Goal: Task Accomplishment & Management: Use online tool/utility

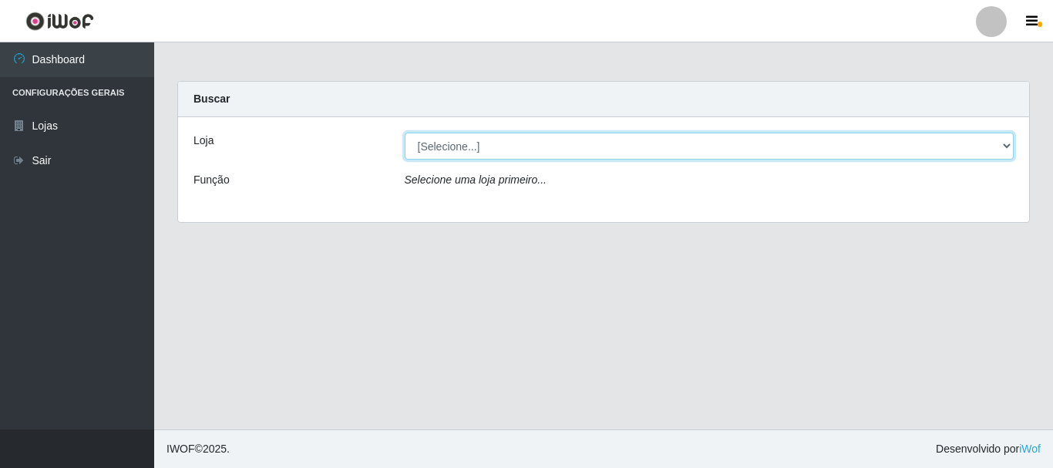
click at [436, 149] on select "[Selecione...] [GEOGRAPHIC_DATA] [GEOGRAPHIC_DATA]" at bounding box center [710, 146] width 610 height 27
select select "64"
click at [405, 133] on select "[Selecione...] Nova República - Pajuçara Nova República - Pompeia" at bounding box center [710, 146] width 610 height 27
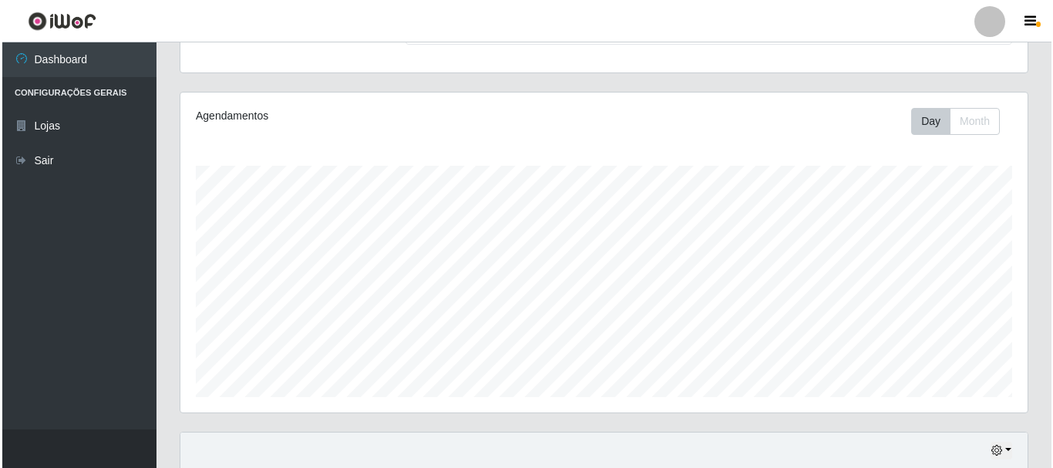
scroll to position [385, 0]
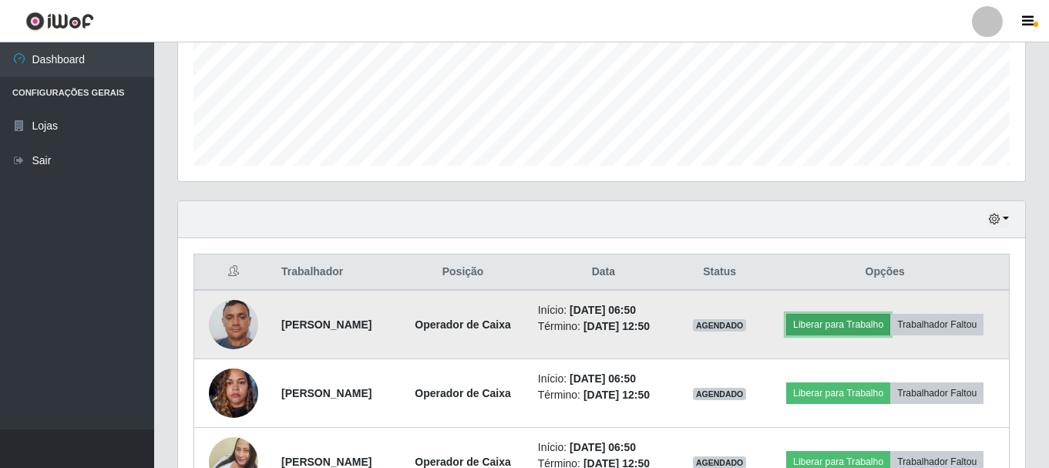
click at [890, 314] on button "Liberar para Trabalho" at bounding box center [838, 325] width 104 height 22
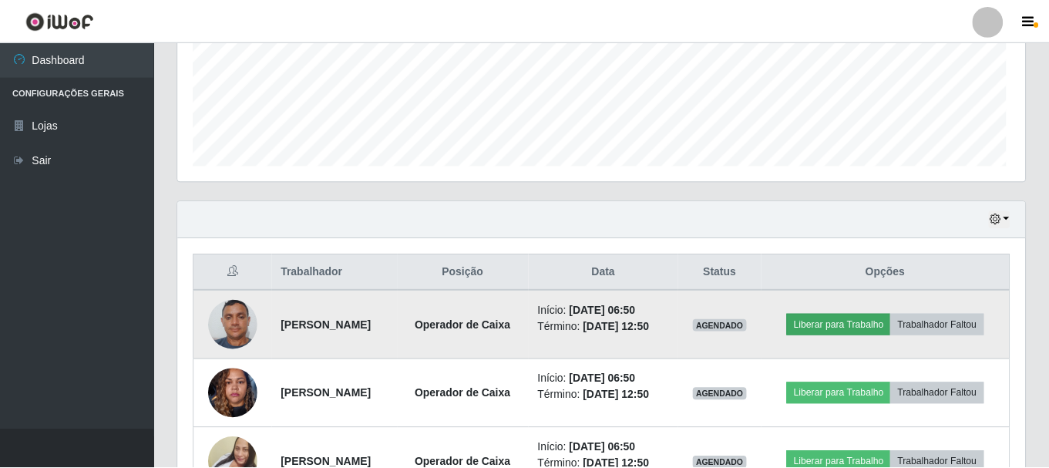
scroll to position [320, 839]
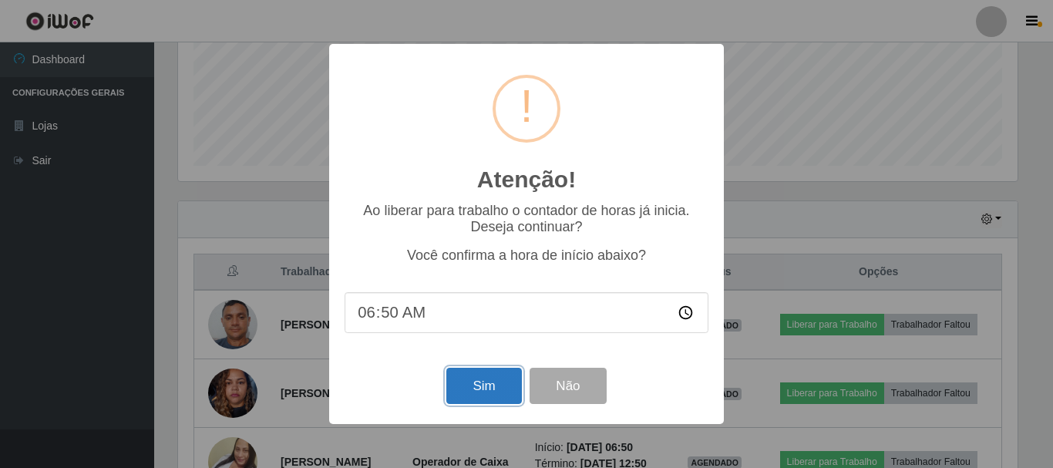
click at [483, 390] on button "Sim" at bounding box center [483, 386] width 75 height 36
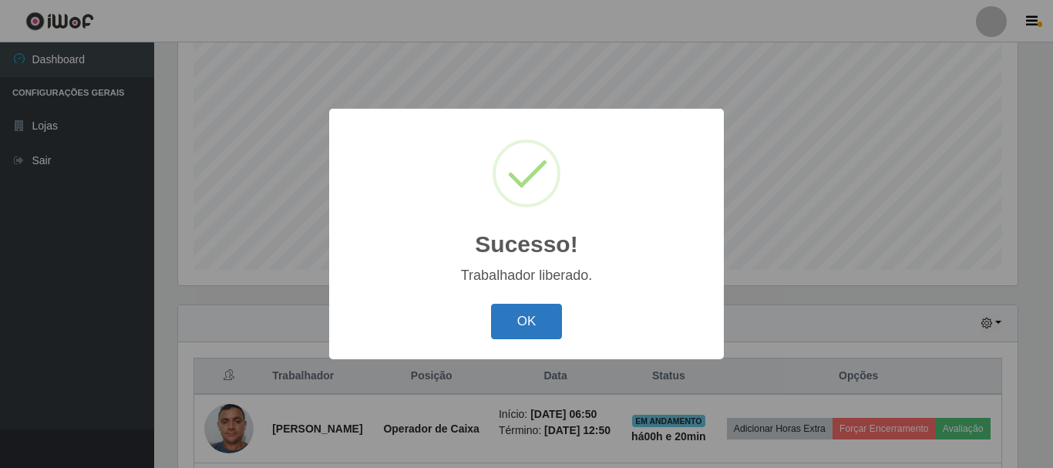
click at [539, 317] on button "OK" at bounding box center [527, 322] width 72 height 36
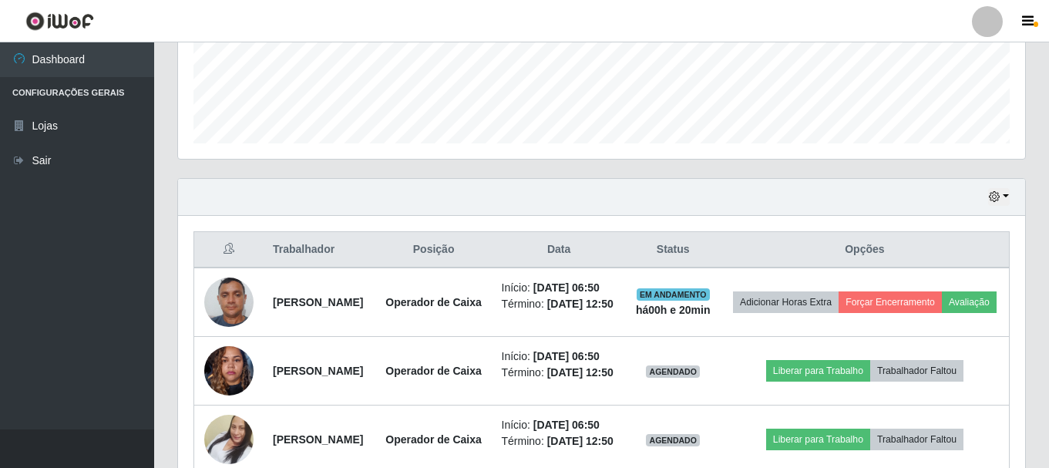
scroll to position [513, 0]
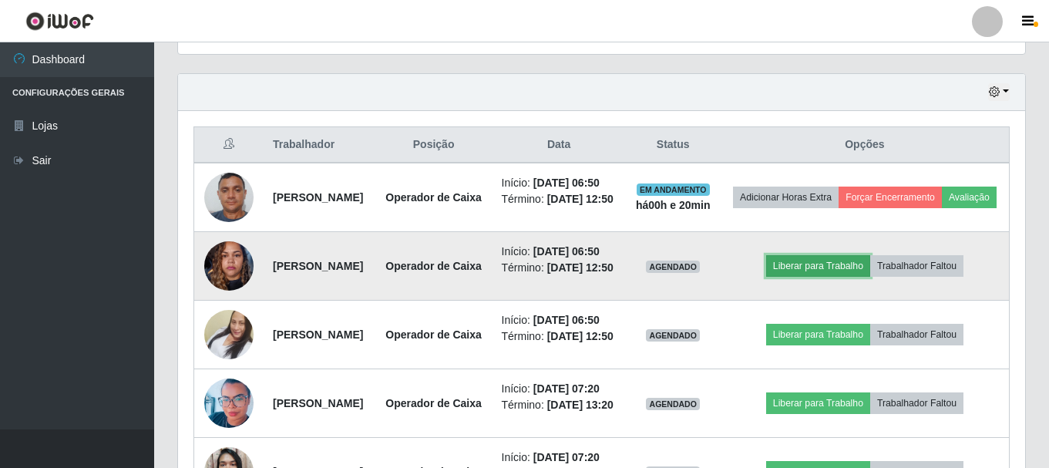
click at [855, 277] on button "Liberar para Trabalho" at bounding box center [818, 266] width 104 height 22
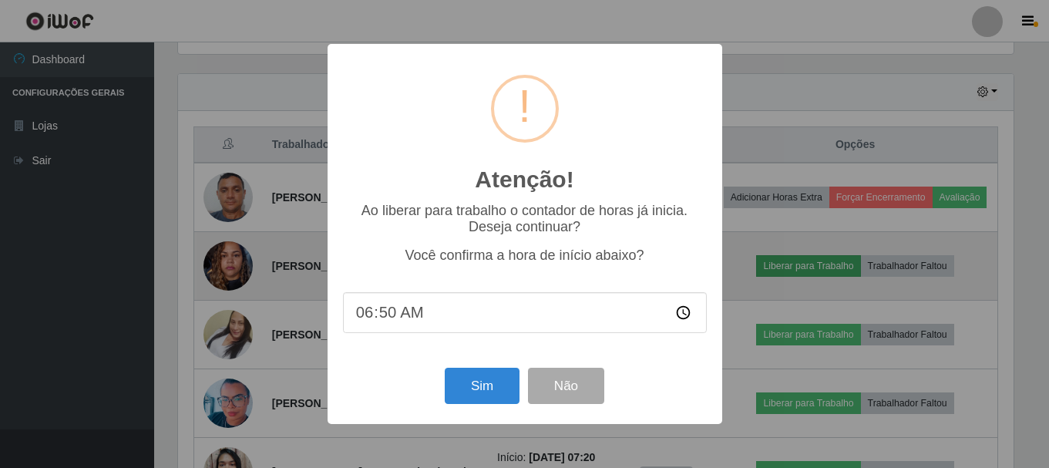
scroll to position [320, 839]
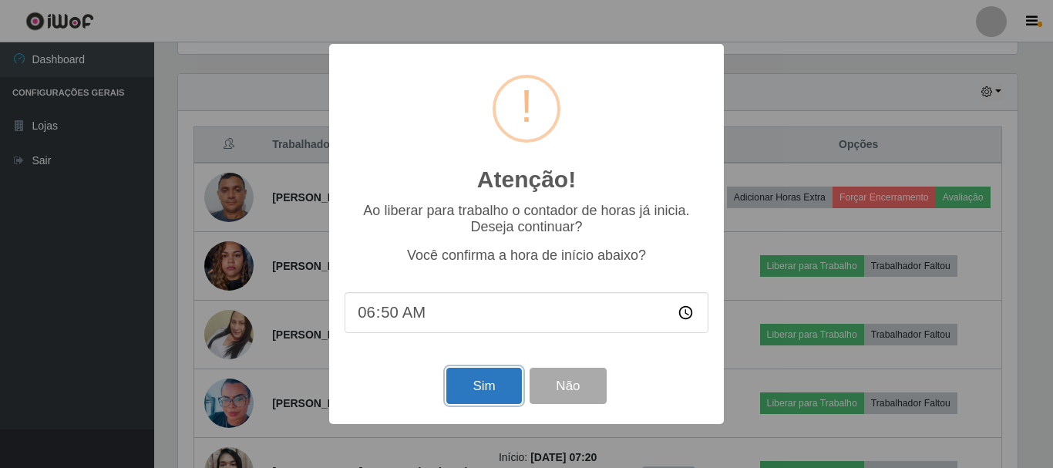
click at [476, 378] on button "Sim" at bounding box center [483, 386] width 75 height 36
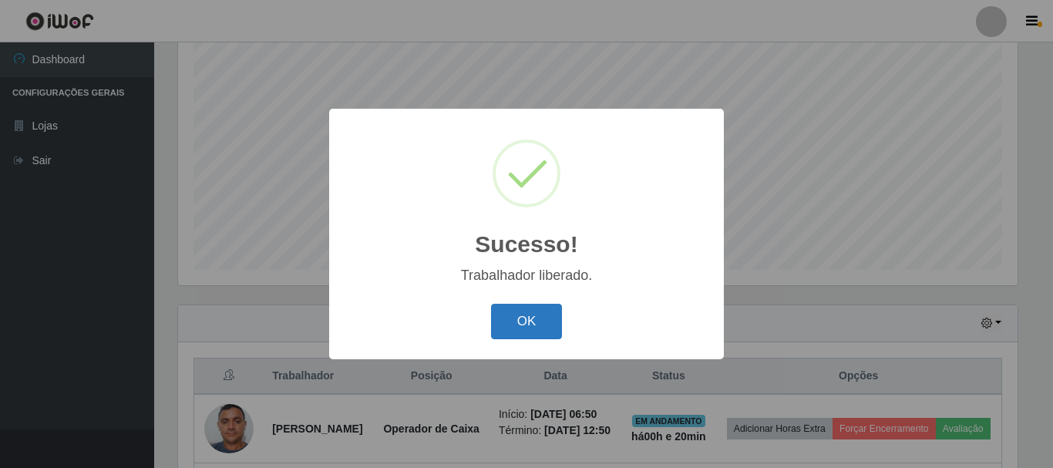
click at [545, 334] on button "OK" at bounding box center [527, 322] width 72 height 36
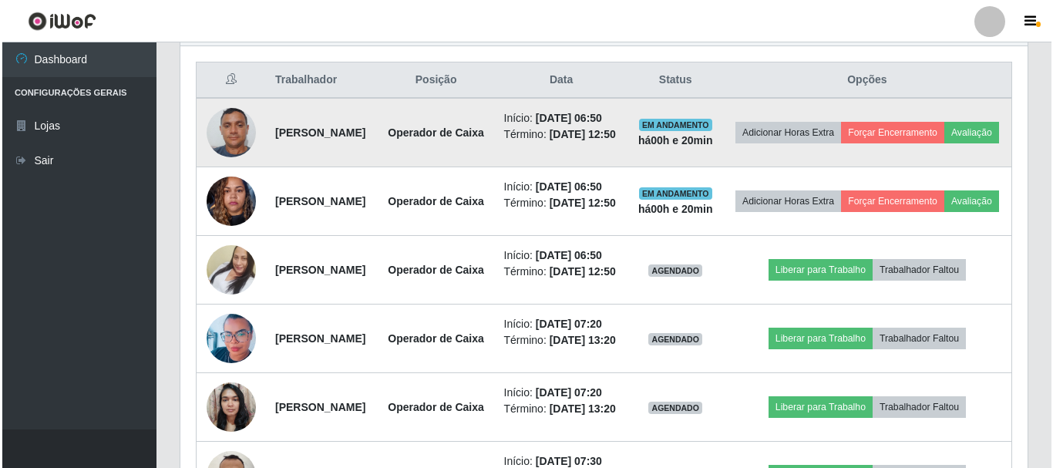
scroll to position [590, 0]
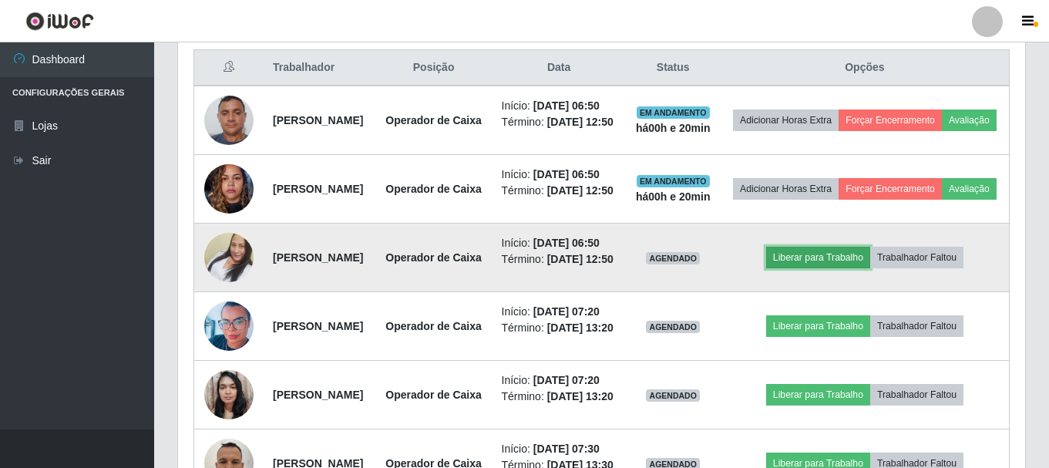
click at [830, 268] on button "Liberar para Trabalho" at bounding box center [818, 258] width 104 height 22
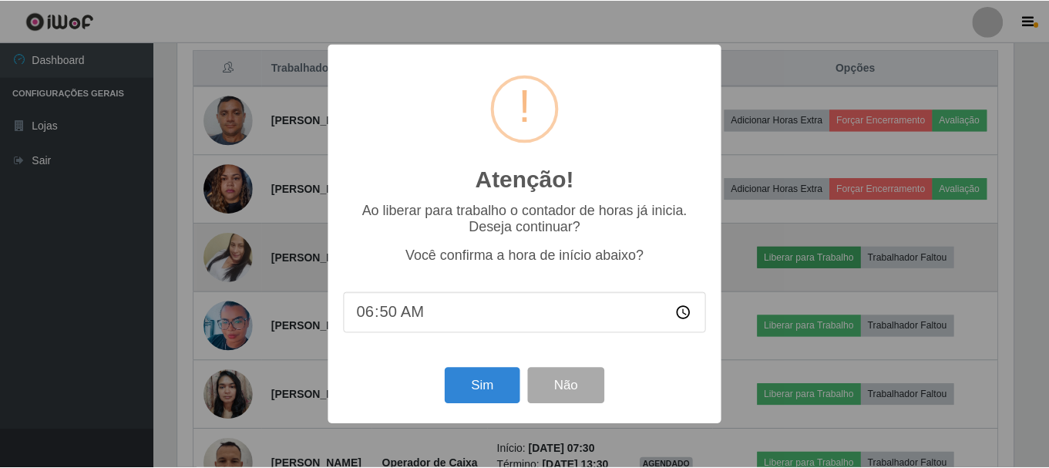
scroll to position [320, 839]
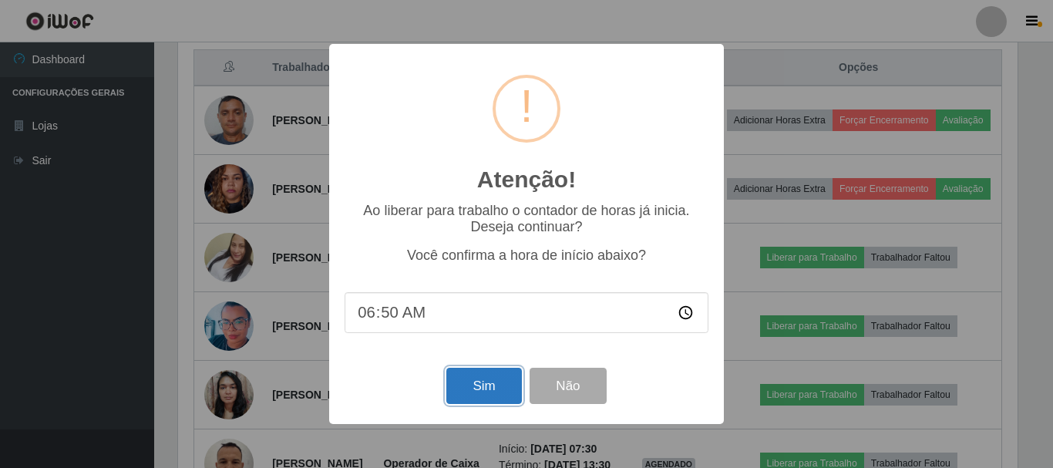
click at [482, 379] on button "Sim" at bounding box center [483, 386] width 75 height 36
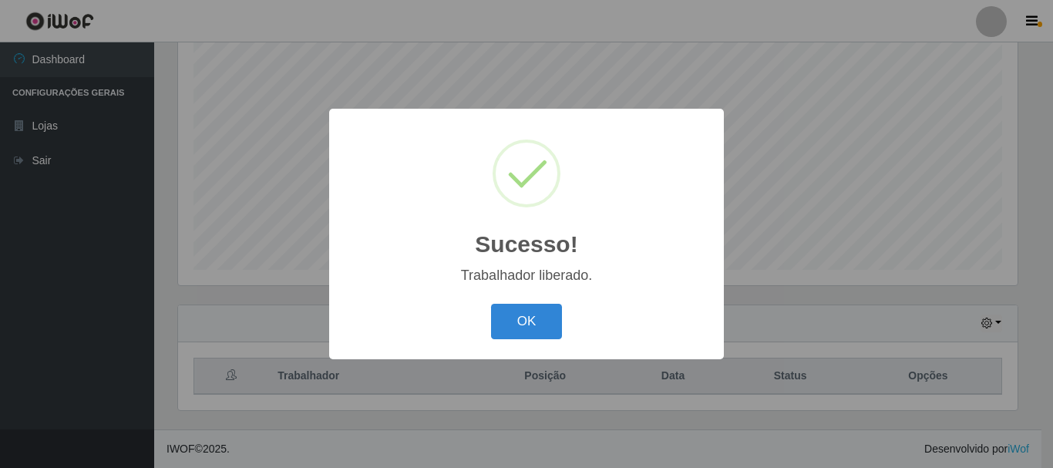
scroll to position [0, 0]
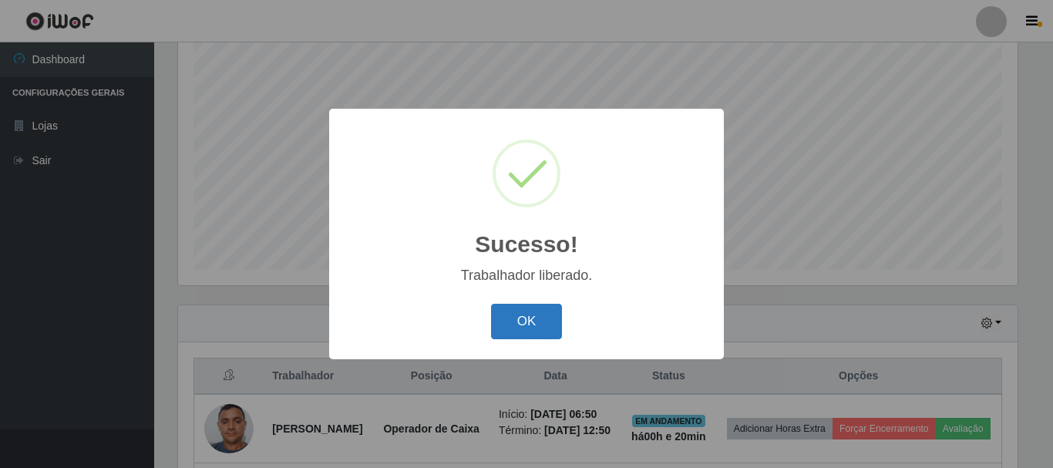
click at [553, 325] on button "OK" at bounding box center [527, 322] width 72 height 36
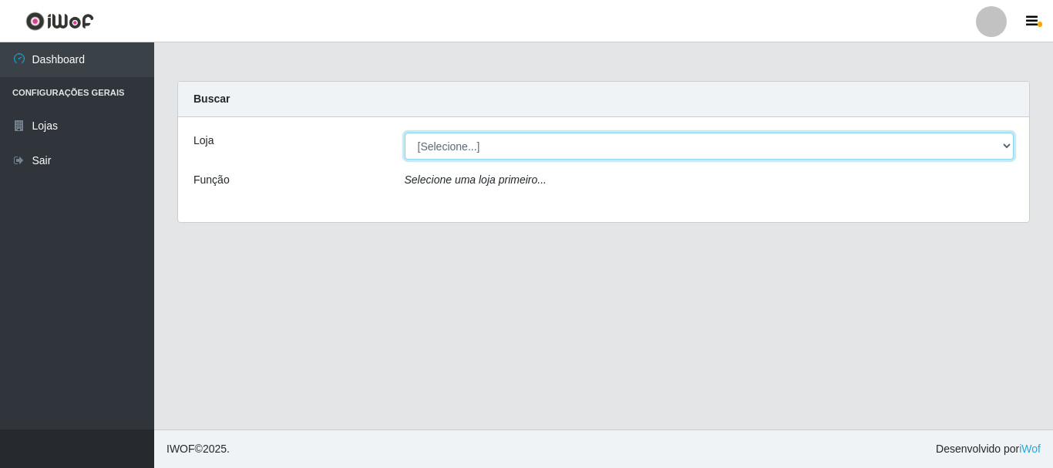
click at [1011, 146] on select "[Selecione...] [GEOGRAPHIC_DATA] [GEOGRAPHIC_DATA]" at bounding box center [710, 146] width 610 height 27
select select "64"
click at [405, 133] on select "[Selecione...] [GEOGRAPHIC_DATA] [GEOGRAPHIC_DATA]" at bounding box center [710, 146] width 610 height 27
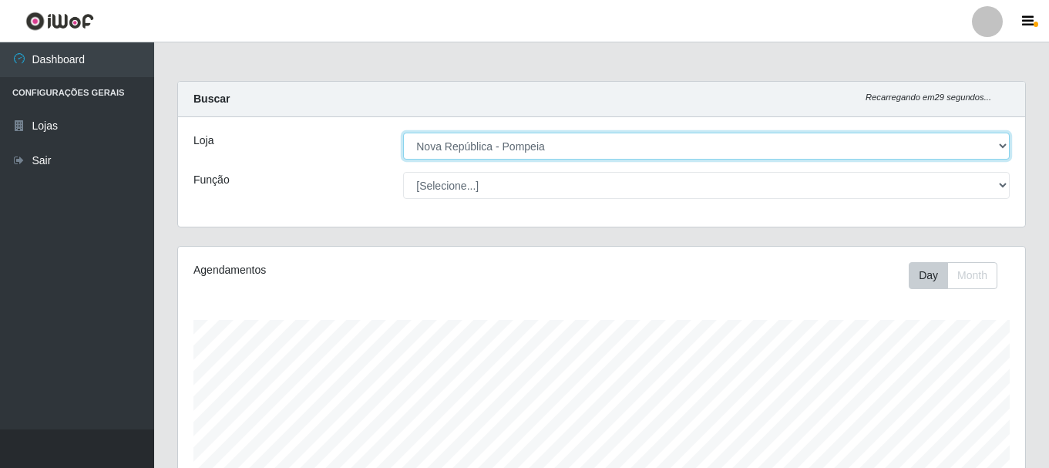
scroll to position [320, 847]
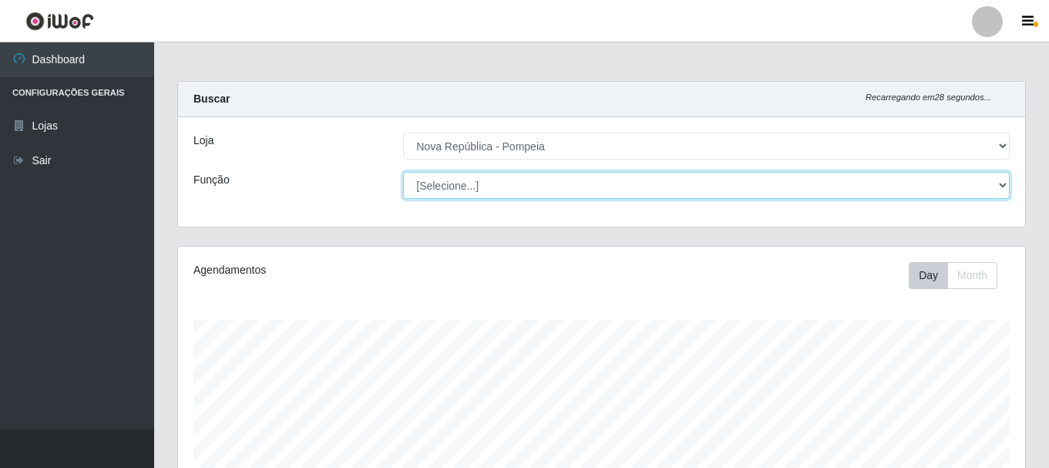
click at [1004, 184] on select "[Selecione...] Balconista Operador de Caixa Recepcionista Repositor" at bounding box center [706, 185] width 607 height 27
select select "22"
click at [403, 172] on select "[Selecione...] Balconista Operador de Caixa Recepcionista Repositor" at bounding box center [706, 185] width 607 height 27
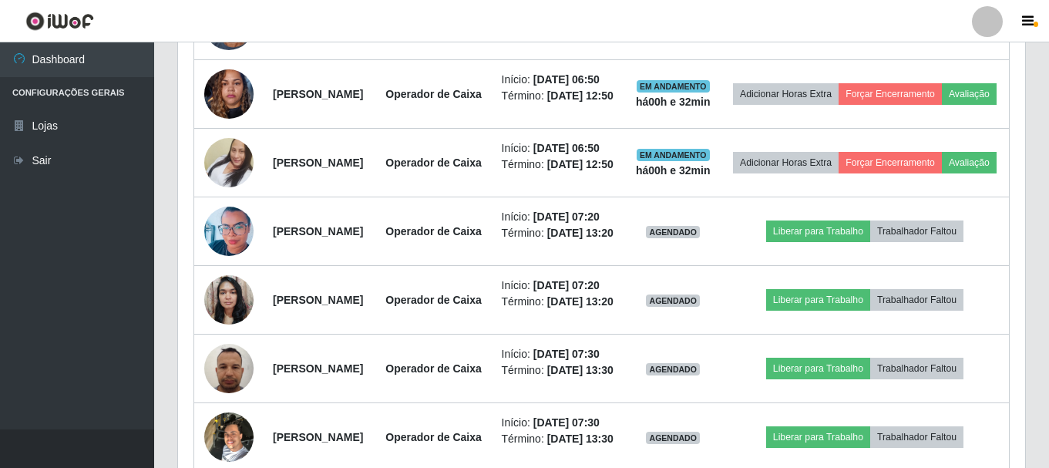
scroll to position [661, 0]
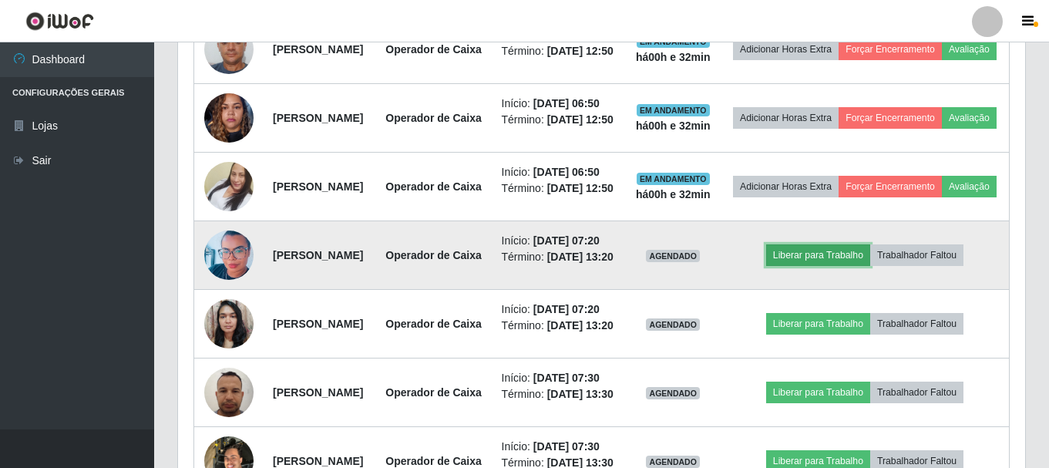
click at [846, 266] on button "Liberar para Trabalho" at bounding box center [818, 255] width 104 height 22
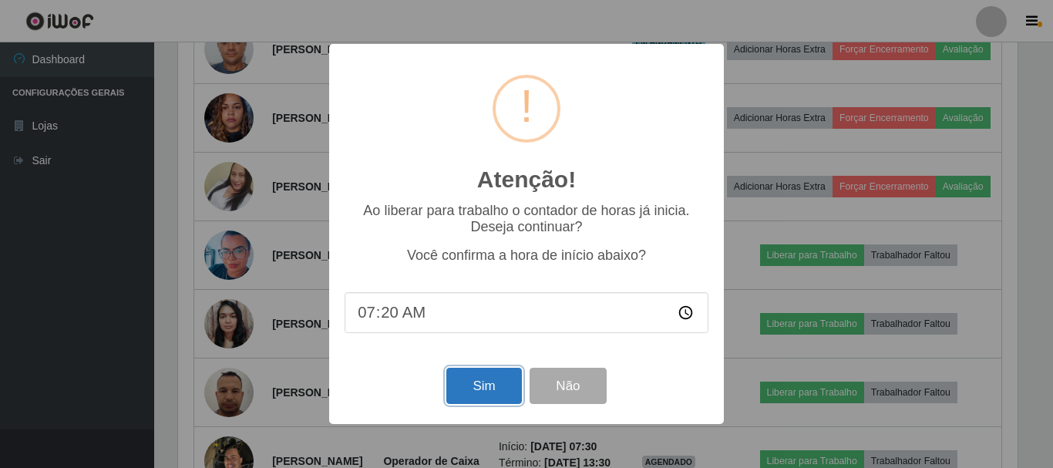
click at [487, 379] on button "Sim" at bounding box center [483, 386] width 75 height 36
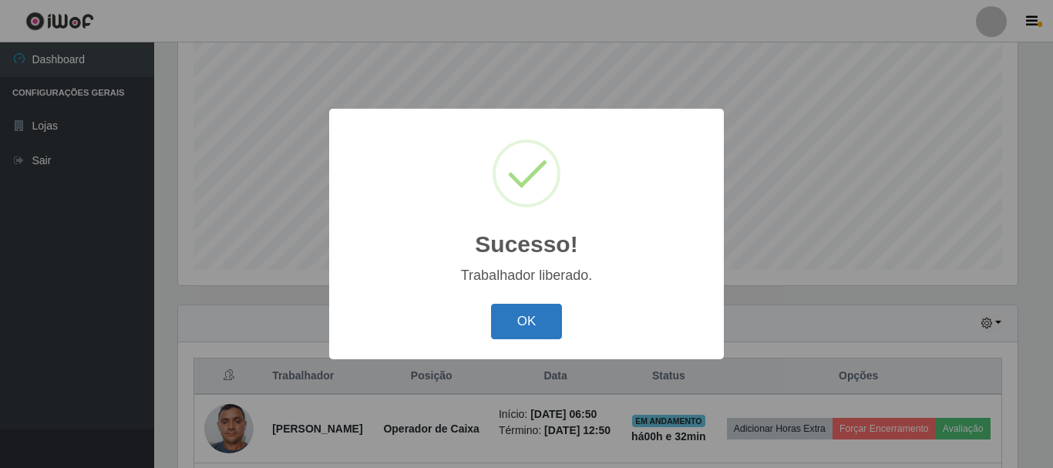
click at [525, 328] on button "OK" at bounding box center [527, 322] width 72 height 36
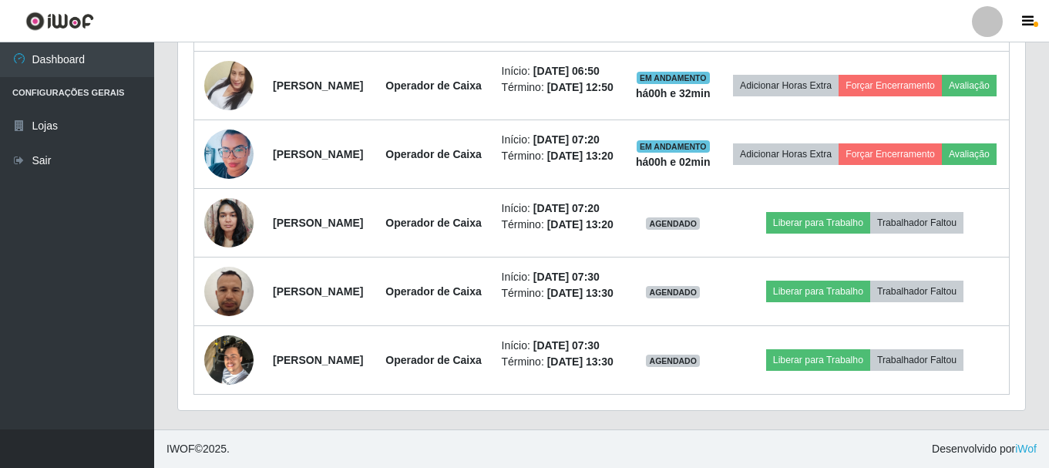
scroll to position [817, 0]
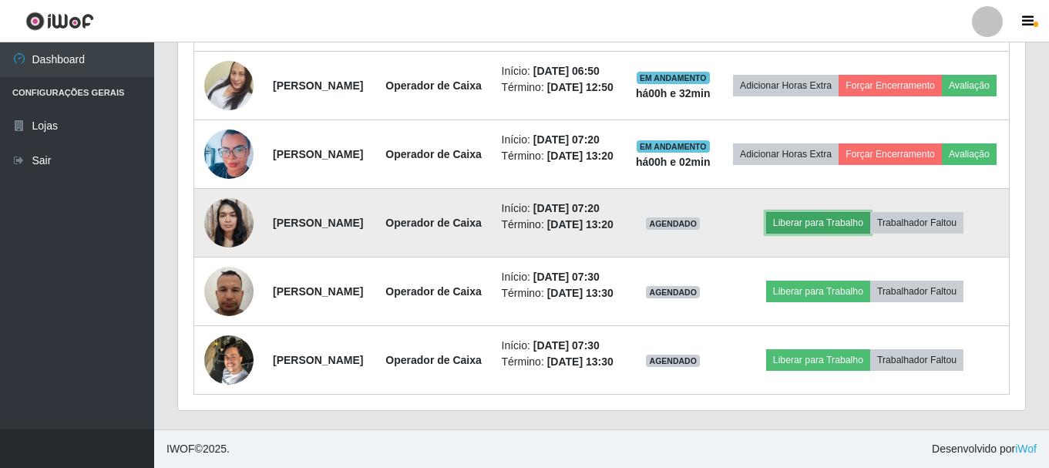
click at [842, 234] on button "Liberar para Trabalho" at bounding box center [818, 223] width 104 height 22
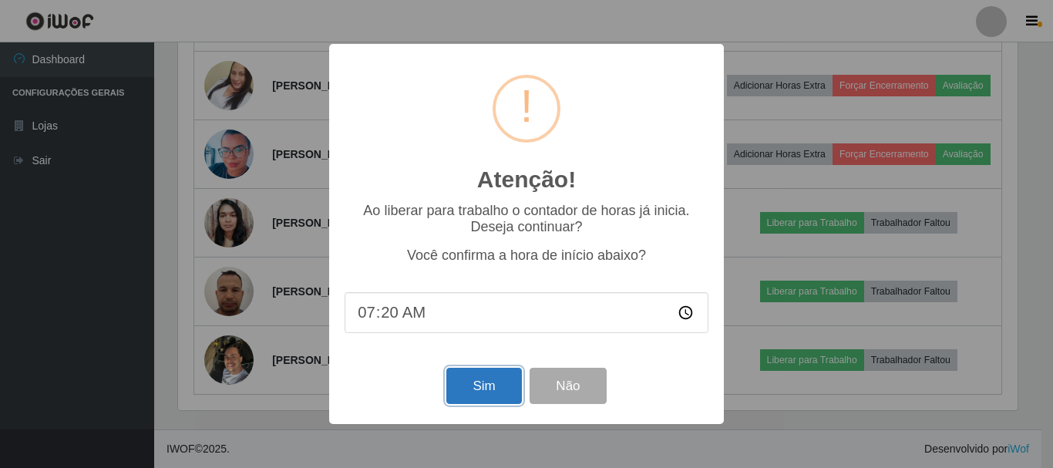
click at [500, 396] on button "Sim" at bounding box center [483, 386] width 75 height 36
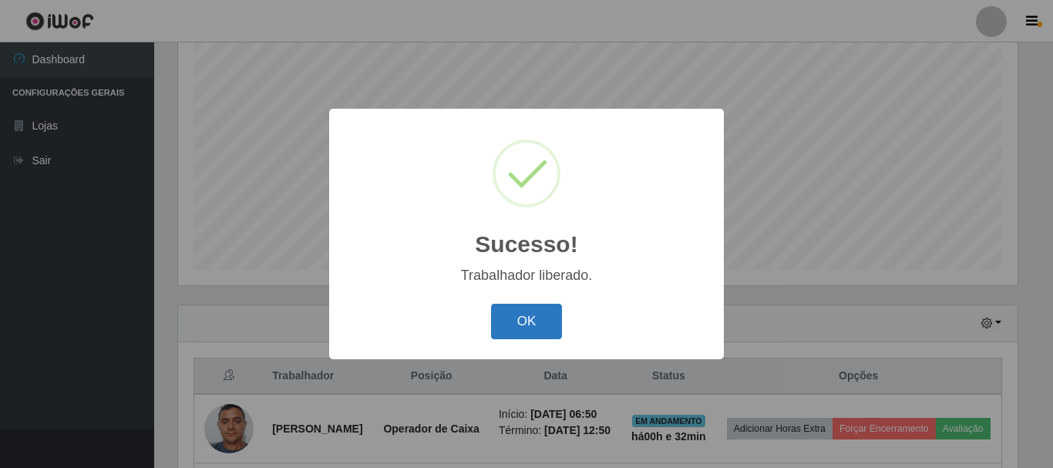
click at [540, 315] on button "OK" at bounding box center [527, 322] width 72 height 36
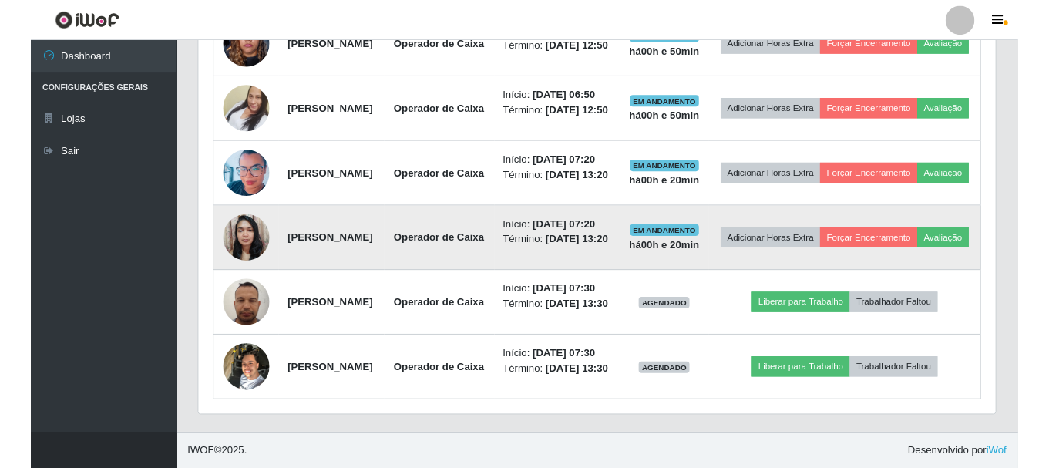
scroll to position [925, 0]
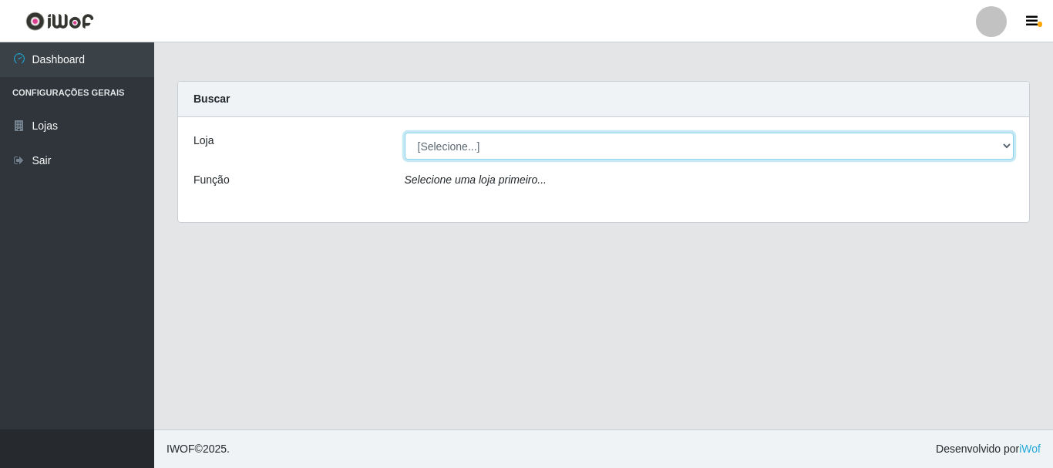
click at [1007, 142] on select "[Selecione...] Nova República - Pajuçara Nova República - Pompeia" at bounding box center [710, 146] width 610 height 27
select select "64"
click at [405, 133] on select "[Selecione...] Nova República - Pajuçara Nova República - Pompeia" at bounding box center [710, 146] width 610 height 27
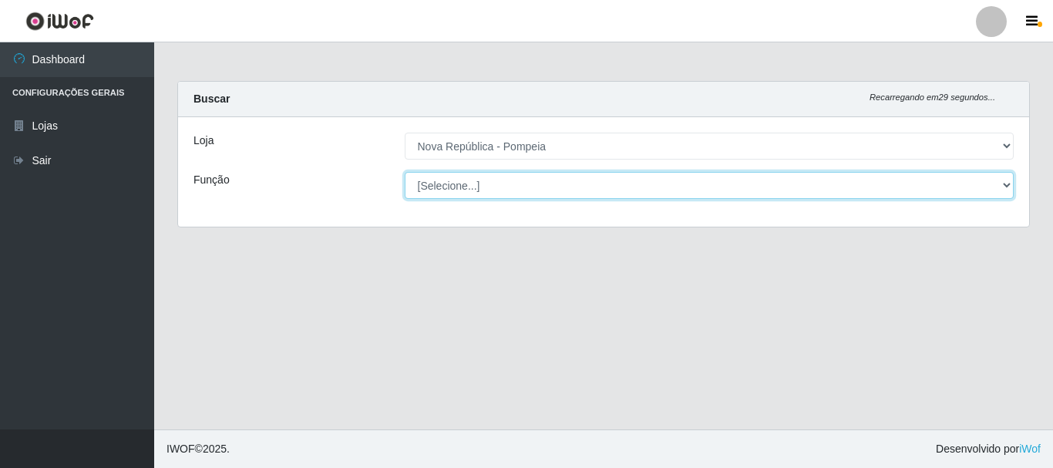
click at [1000, 183] on select "[Selecione...] Balconista Operador de Caixa Recepcionista Repositor" at bounding box center [710, 185] width 610 height 27
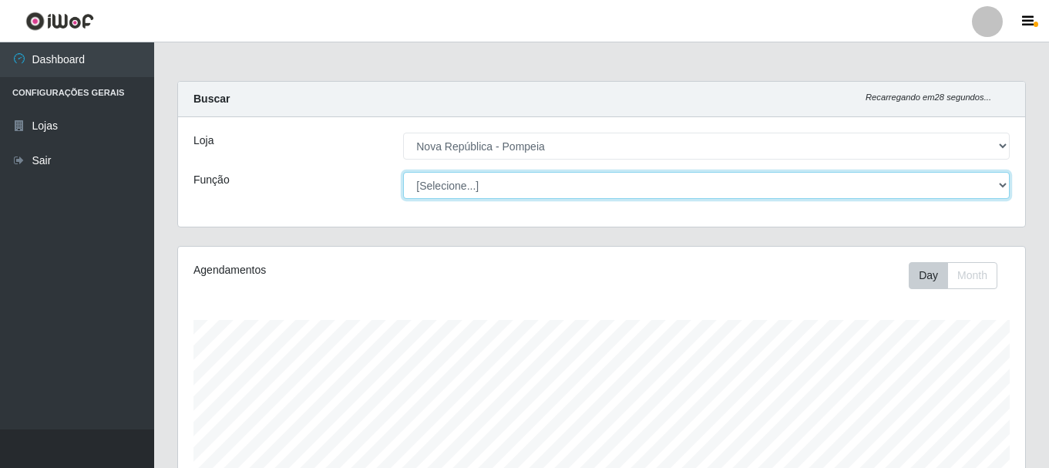
scroll to position [320, 847]
select select "22"
click at [403, 172] on select "[Selecione...] Balconista Operador de Caixa Recepcionista Repositor" at bounding box center [706, 185] width 607 height 27
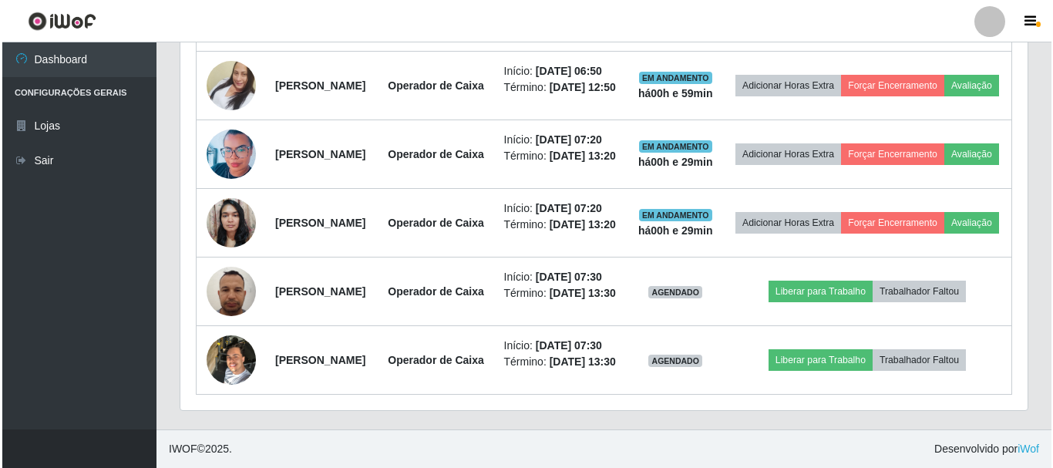
scroll to position [956, 0]
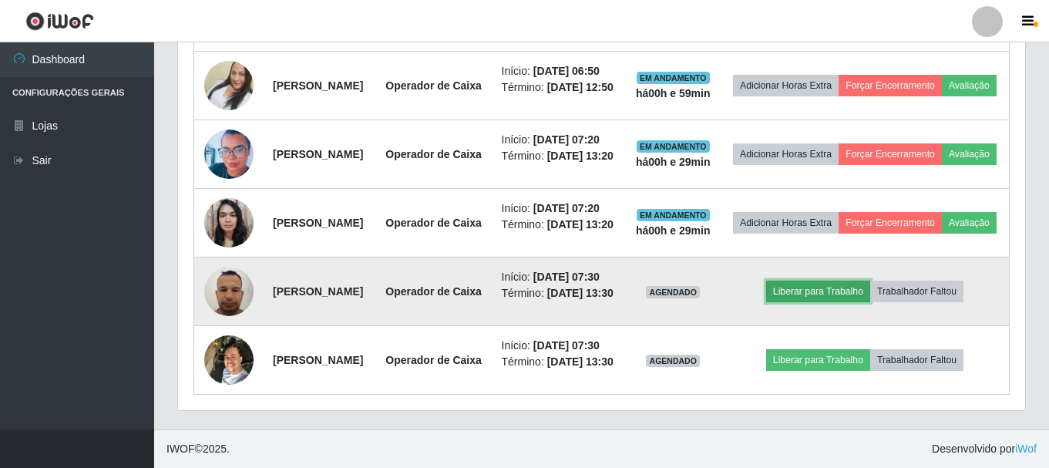
click at [829, 281] on button "Liberar para Trabalho" at bounding box center [818, 292] width 104 height 22
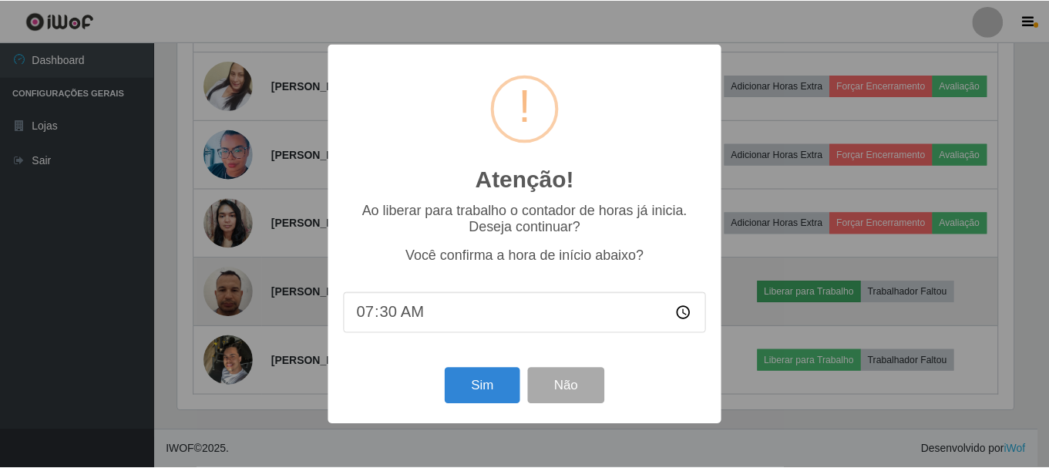
scroll to position [320, 839]
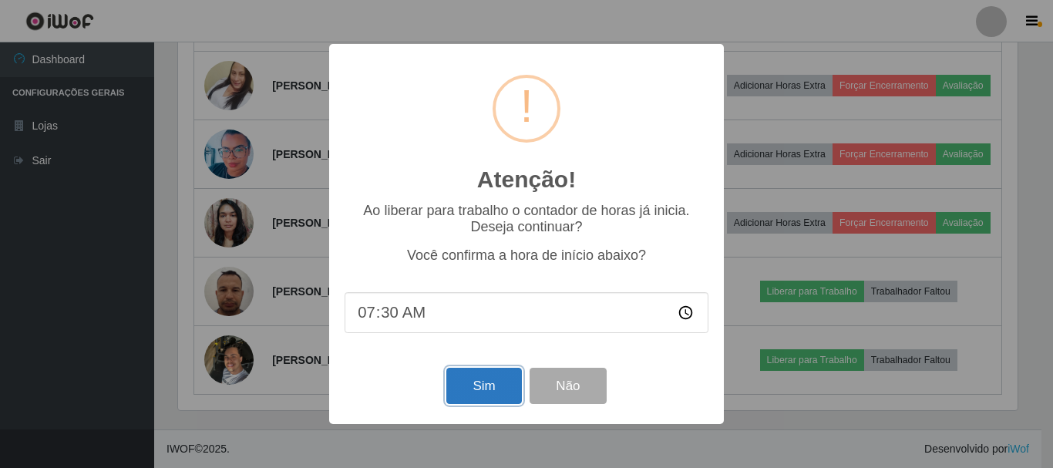
click at [482, 397] on button "Sim" at bounding box center [483, 386] width 75 height 36
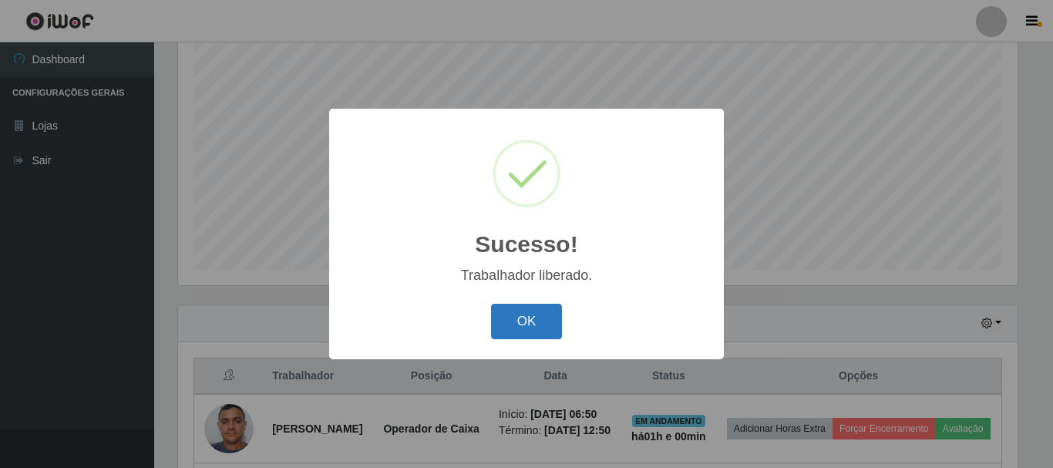
click at [546, 312] on button "OK" at bounding box center [527, 322] width 72 height 36
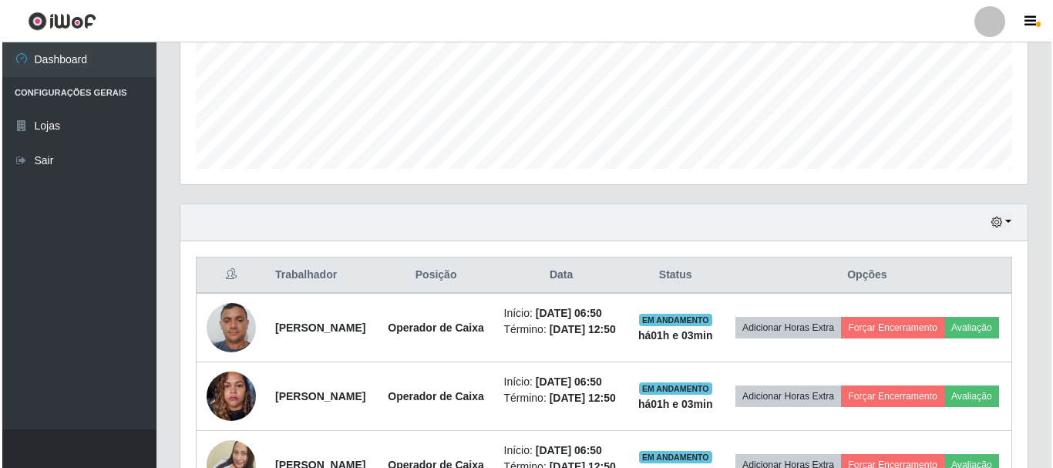
scroll to position [956, 0]
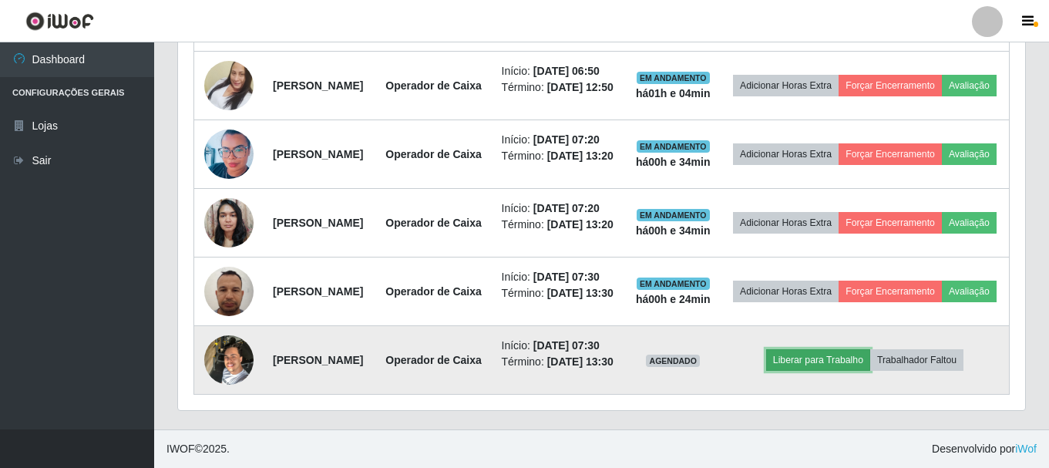
click at [817, 349] on button "Liberar para Trabalho" at bounding box center [818, 360] width 104 height 22
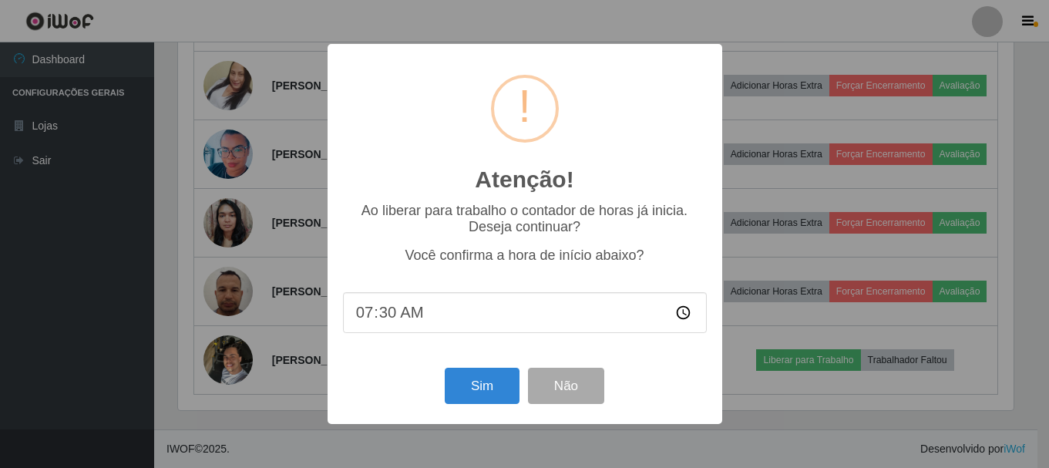
click at [812, 342] on div "Atenção! × Ao liberar para trabalho o contador de horas já inicia. Deseja conti…" at bounding box center [524, 234] width 1049 height 468
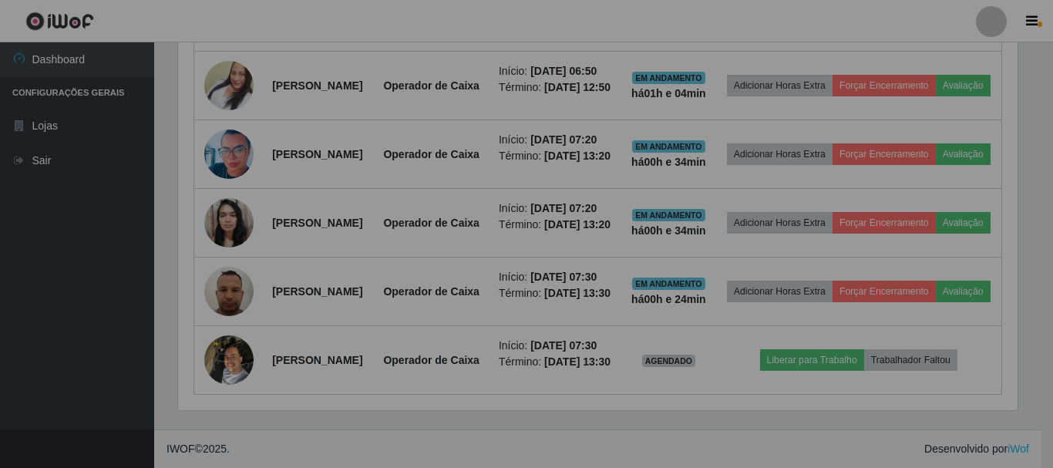
scroll to position [320, 839]
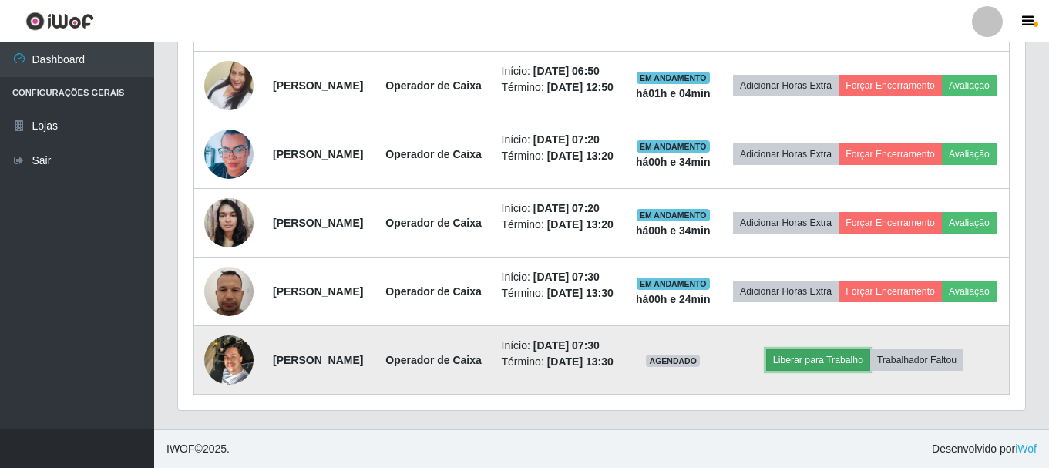
click at [808, 349] on button "Liberar para Trabalho" at bounding box center [818, 360] width 104 height 22
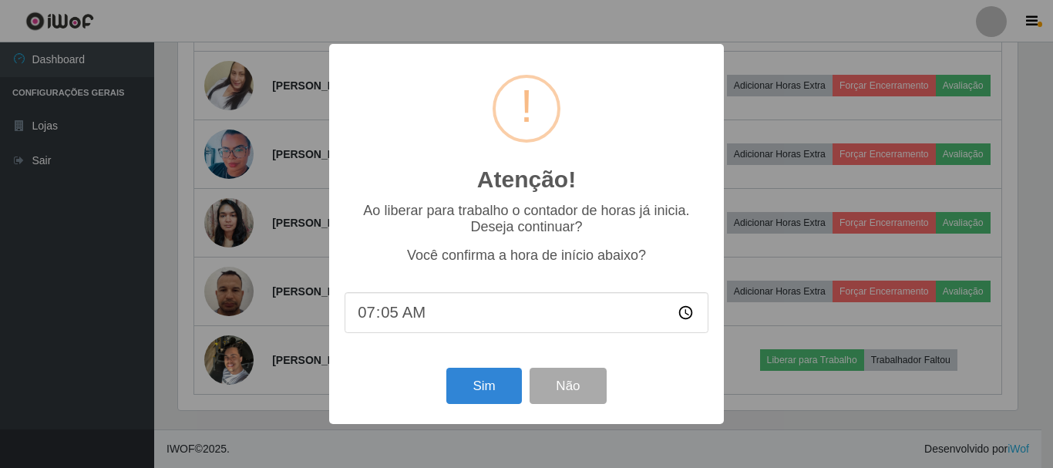
type input "07:50"
click at [488, 390] on button "Sim" at bounding box center [483, 386] width 75 height 36
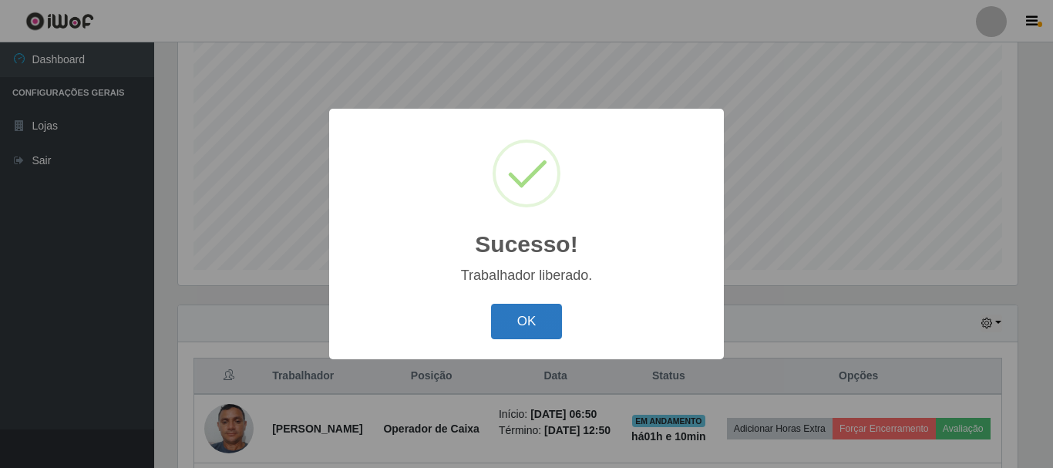
click at [544, 318] on button "OK" at bounding box center [527, 322] width 72 height 36
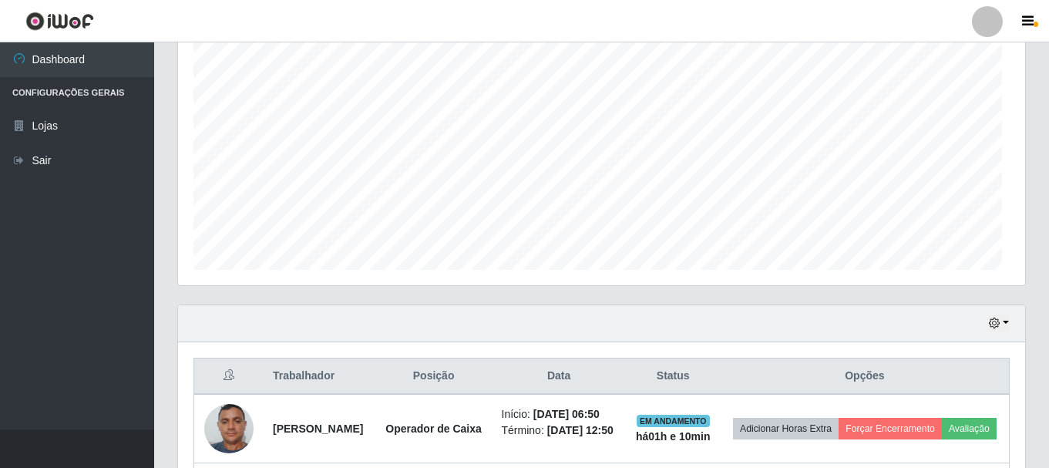
scroll to position [320, 847]
